Goal: Check status: Check status

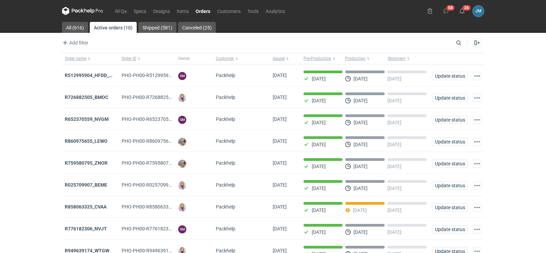
scroll to position [56, 0]
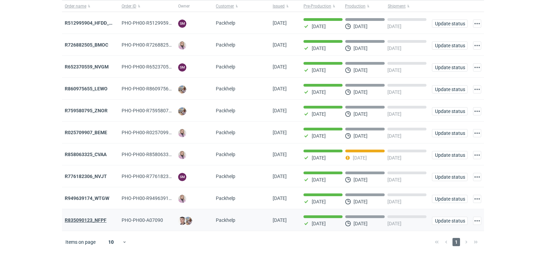
click at [90, 221] on strong "R835090123_NFPF" at bounding box center [86, 219] width 42 height 5
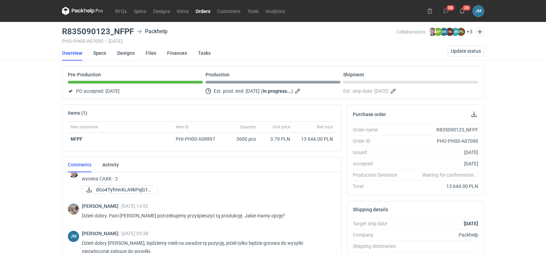
click at [86, 11] on icon at bounding box center [85, 11] width 3 height 4
